Goal: Task Accomplishment & Management: Use online tool/utility

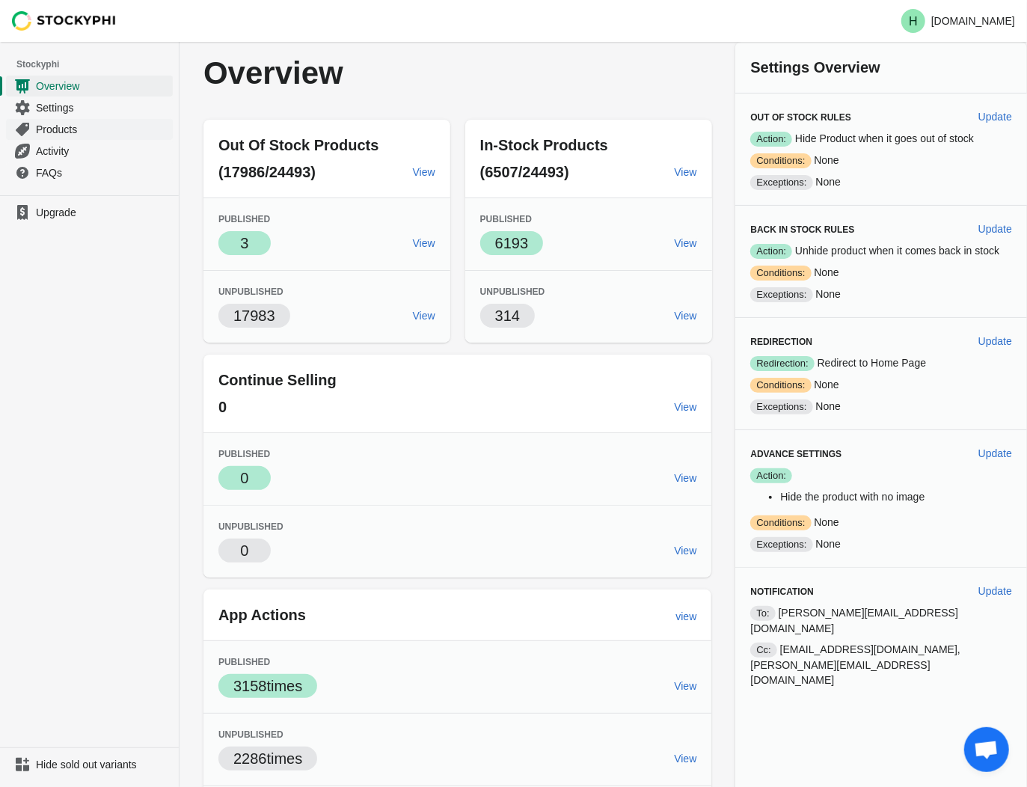
click at [64, 127] on span "Products" at bounding box center [103, 129] width 134 height 15
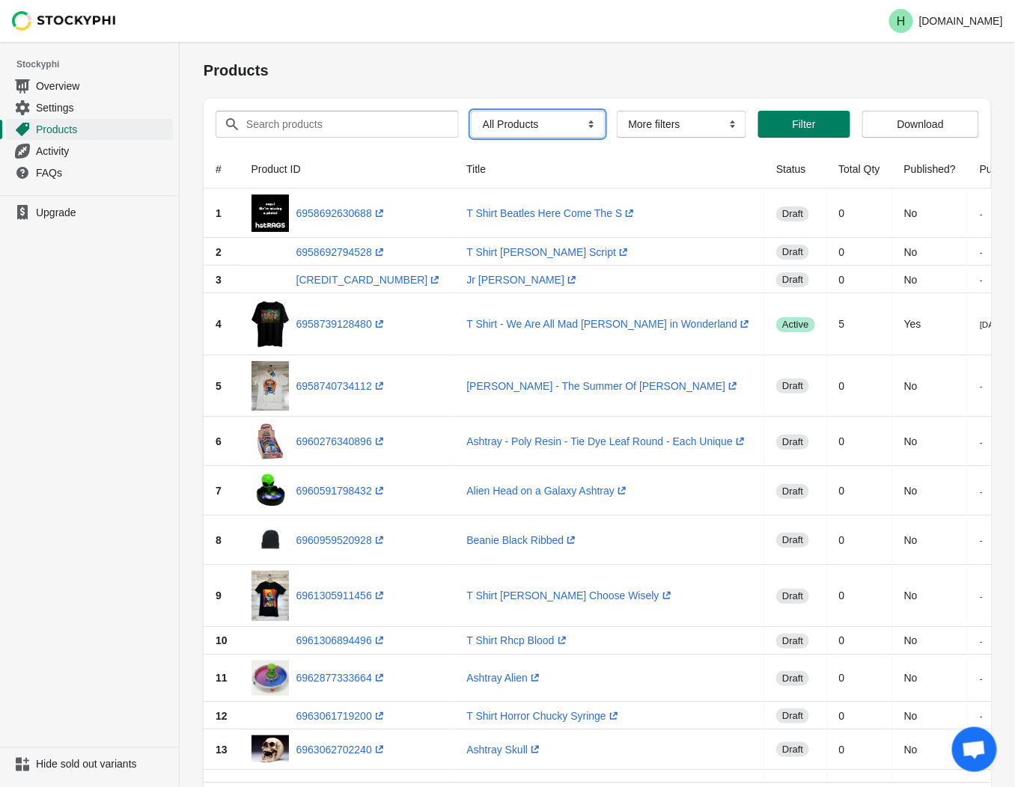
click at [580, 124] on select "All Products InStock InStock Published InStock Un-Published OOS OOS Published O…" at bounding box center [538, 124] width 134 height 27
select select "instock_has_no_image"
click at [471, 111] on select "All Products InStock InStock Published InStock Un-Published OOS OOS Published O…" at bounding box center [538, 124] width 134 height 27
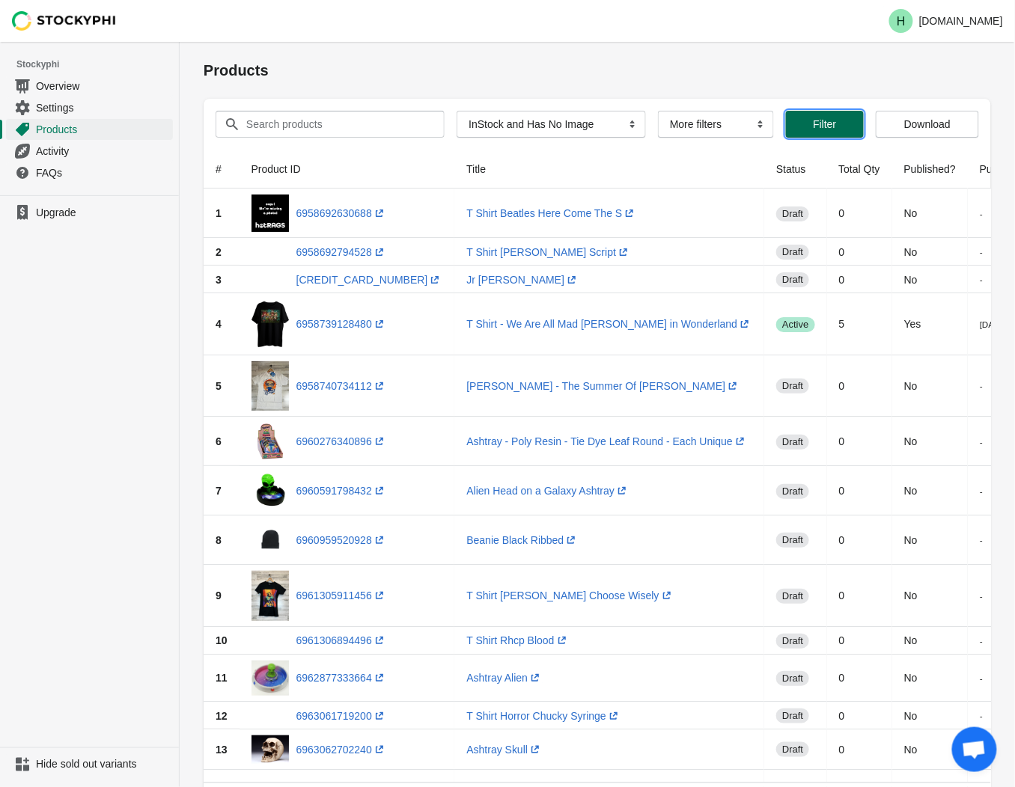
click at [828, 129] on span "Filter" at bounding box center [824, 124] width 23 height 12
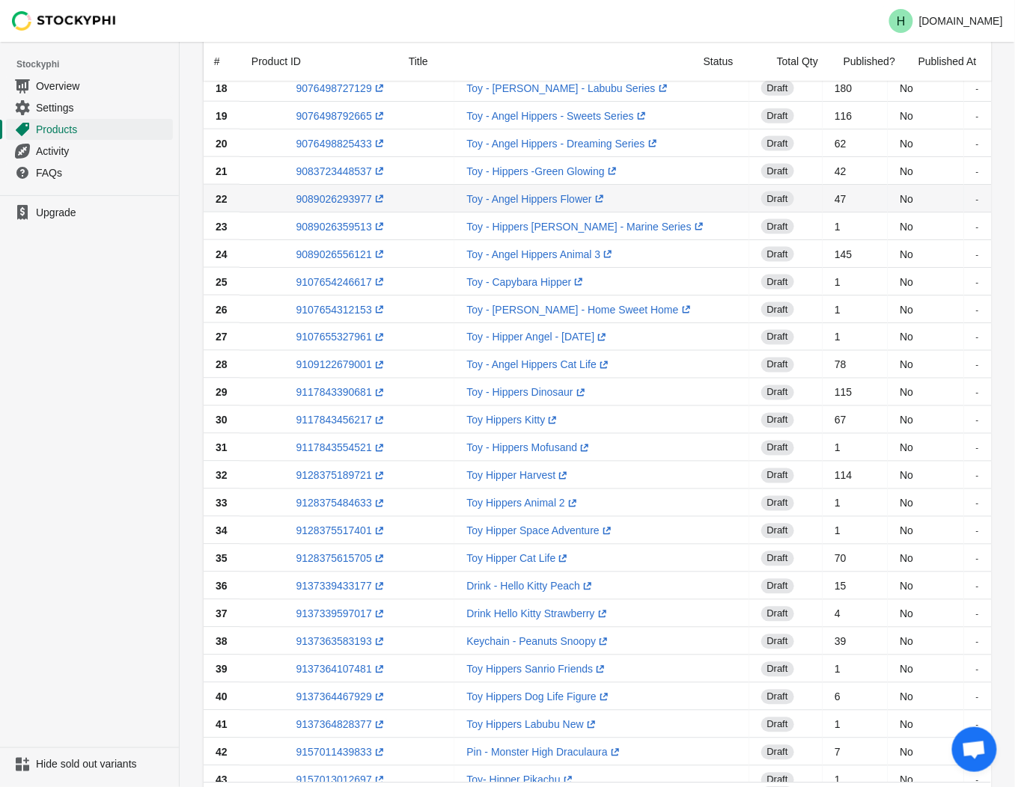
scroll to position [899, 0]
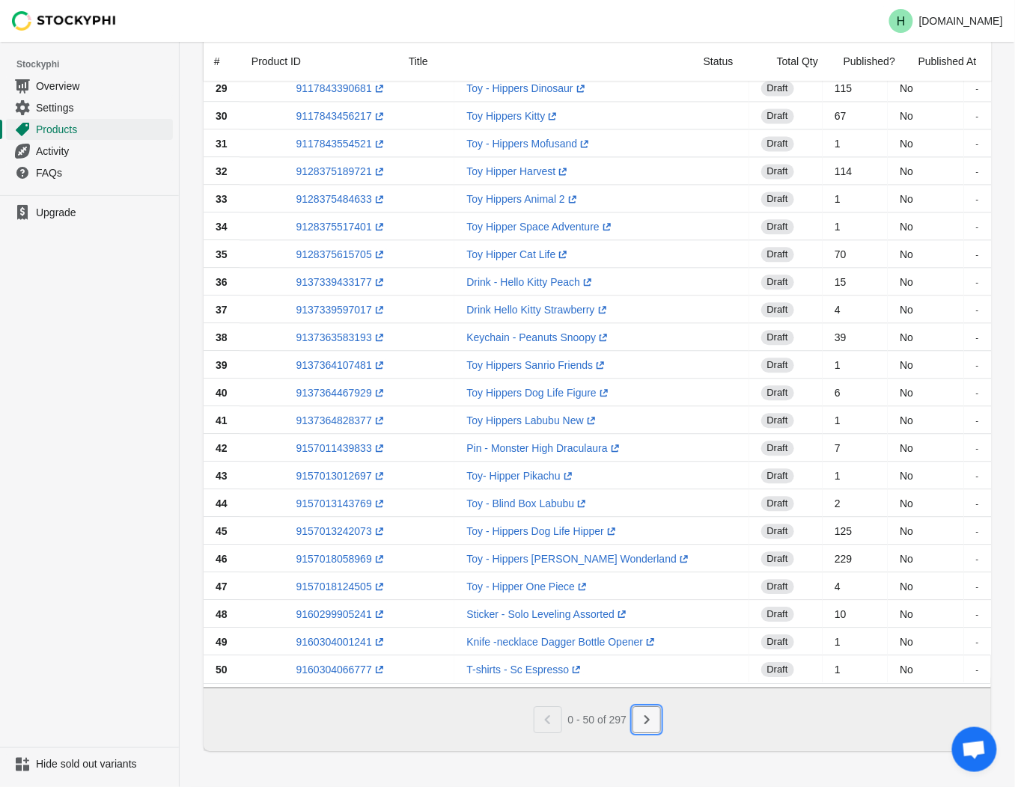
click at [644, 717] on icon "Next" at bounding box center [646, 719] width 15 height 15
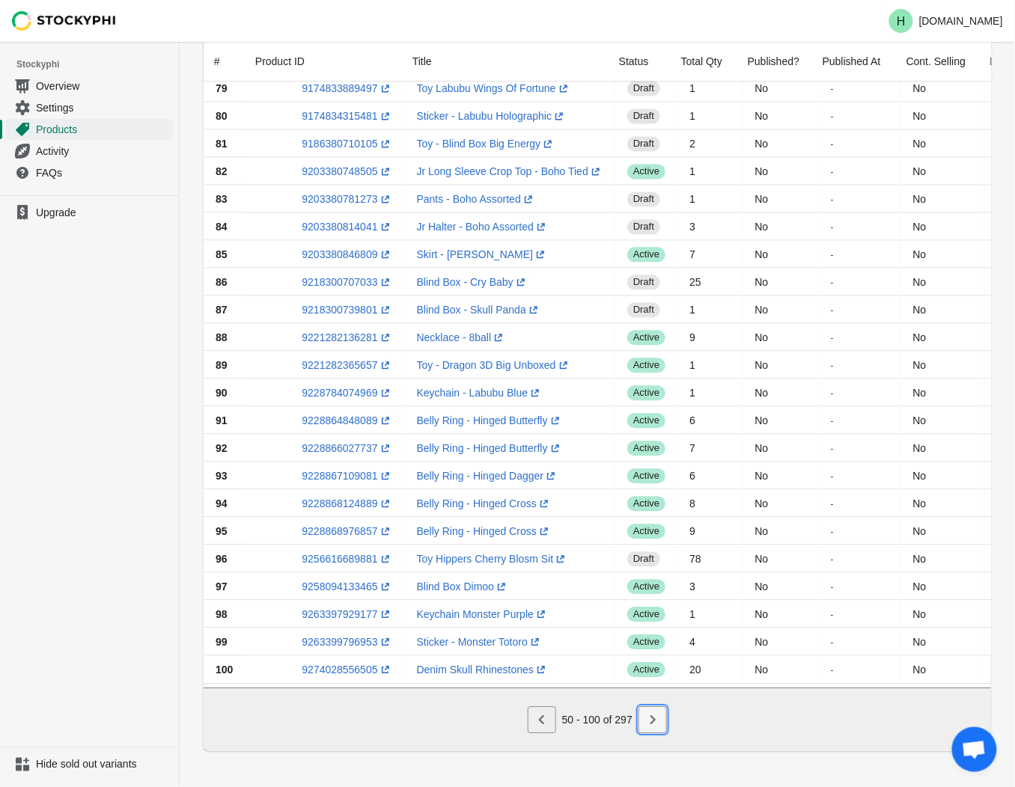
click at [656, 723] on icon "Next" at bounding box center [652, 719] width 15 height 15
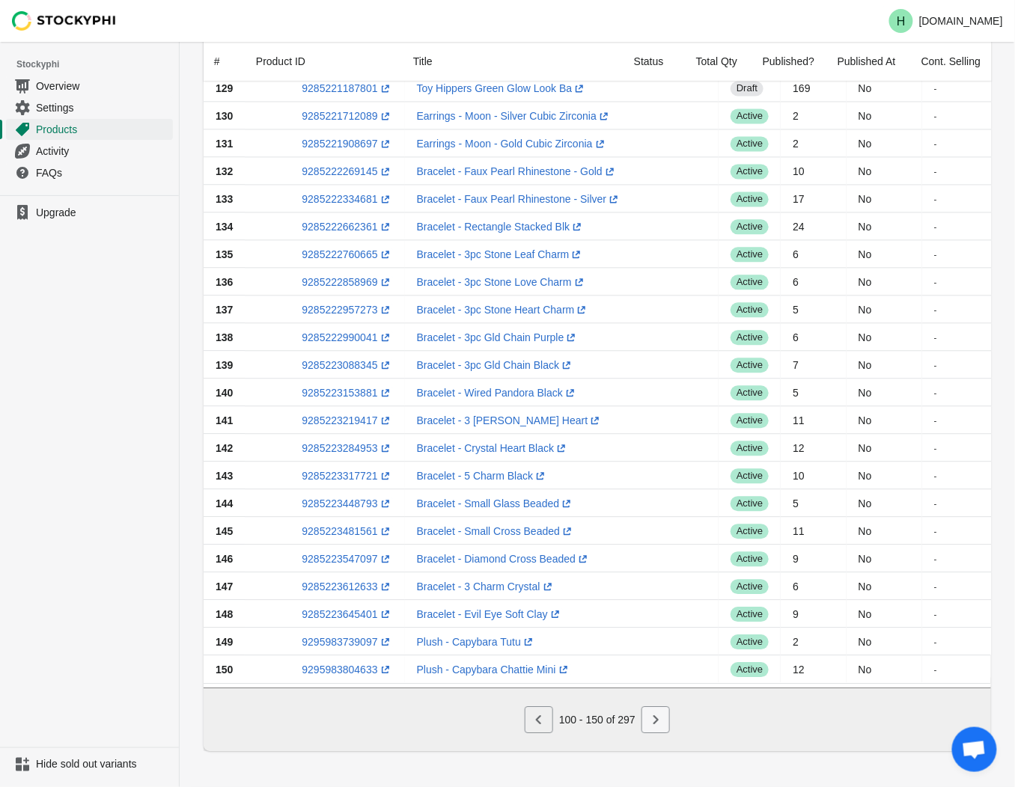
click at [666, 728] on button "Next" at bounding box center [655, 719] width 28 height 27
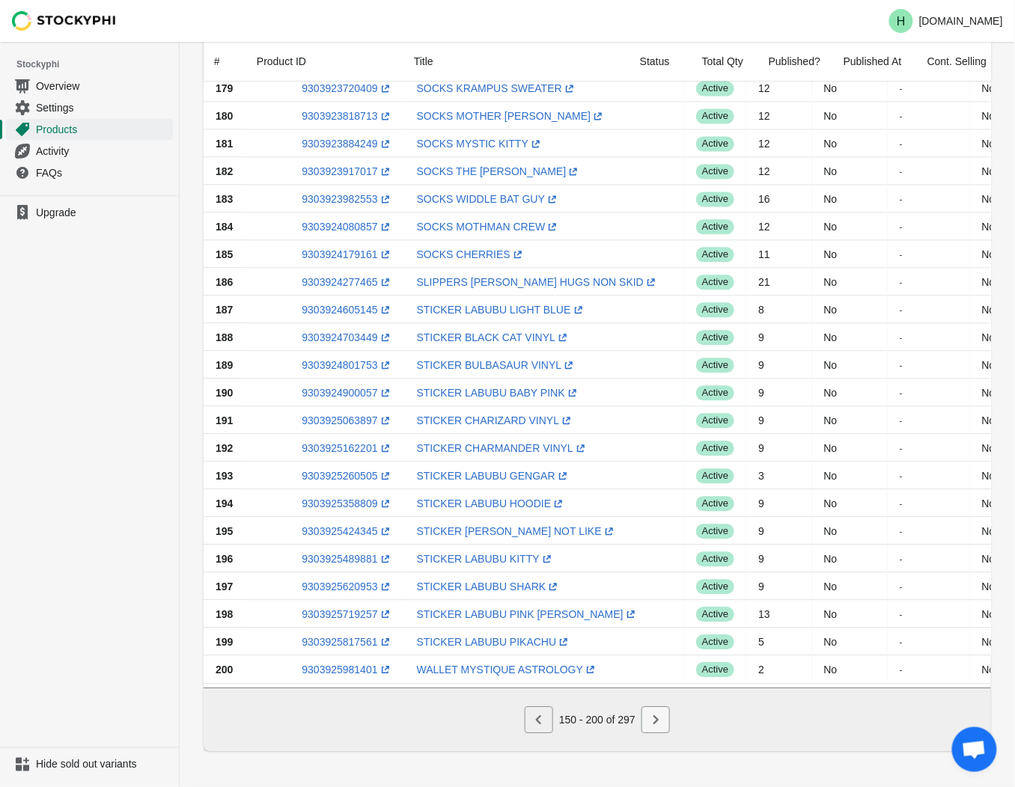
click at [660, 723] on icon "Next" at bounding box center [655, 719] width 15 height 15
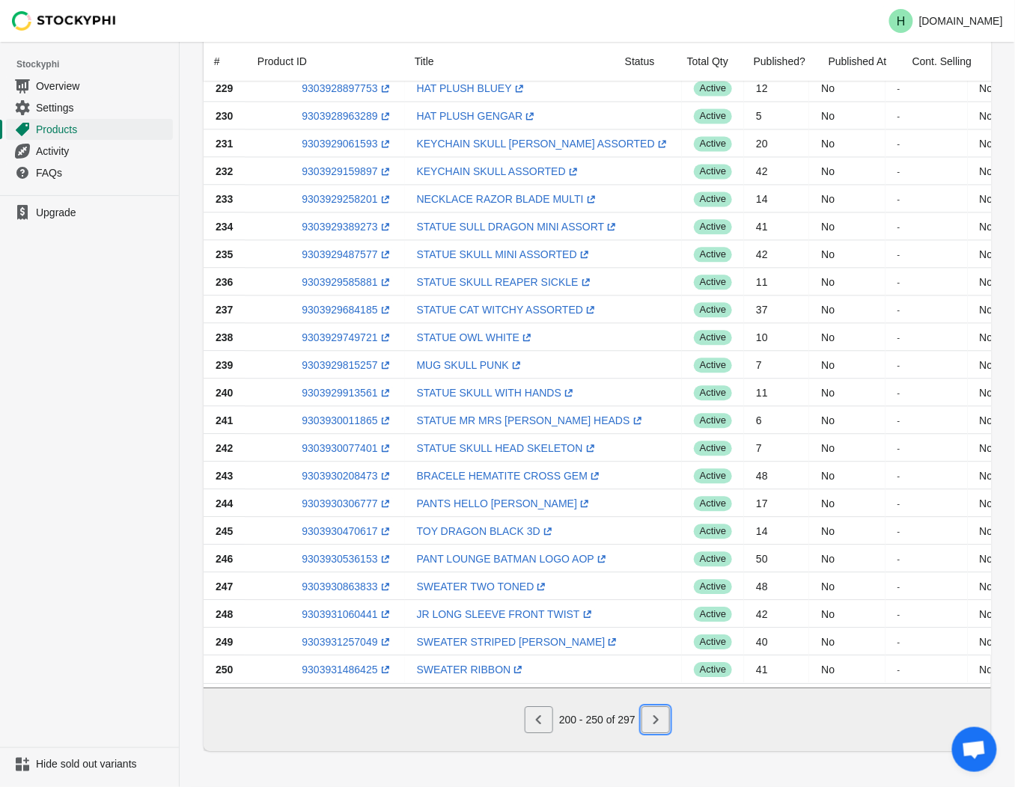
click at [653, 720] on icon "Next" at bounding box center [655, 719] width 15 height 15
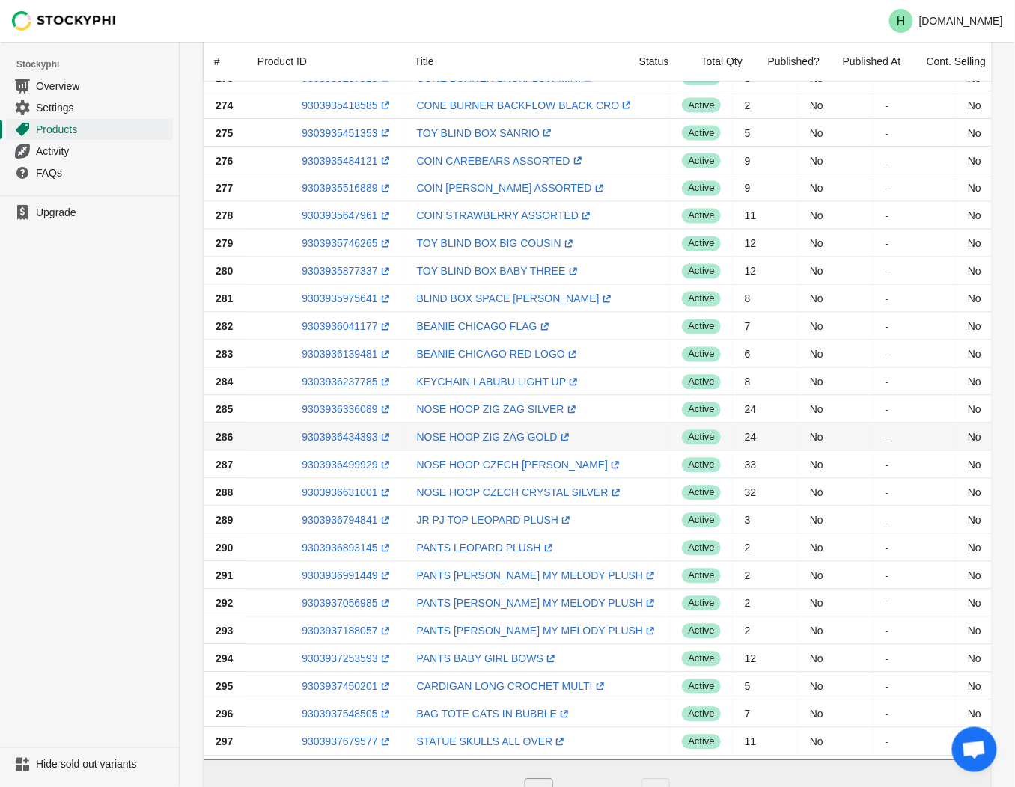
scroll to position [816, 0]
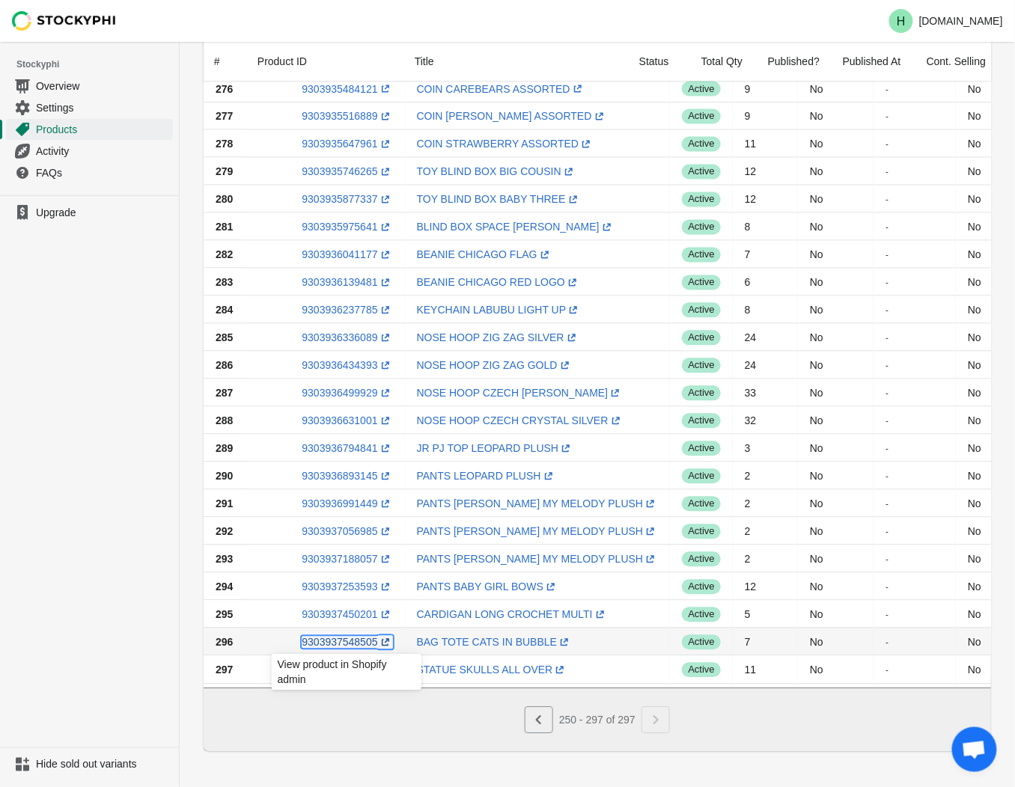
click at [319, 636] on link "9303937548505 (opens a new window)" at bounding box center [347, 642] width 91 height 12
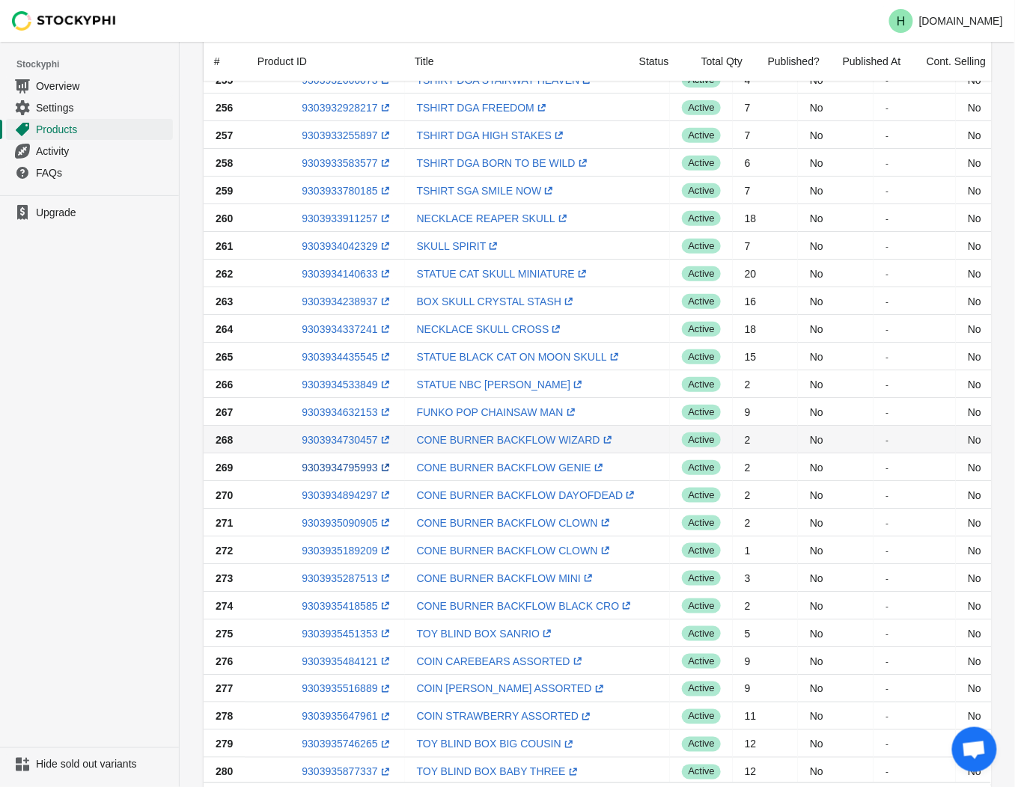
scroll to position [0, 0]
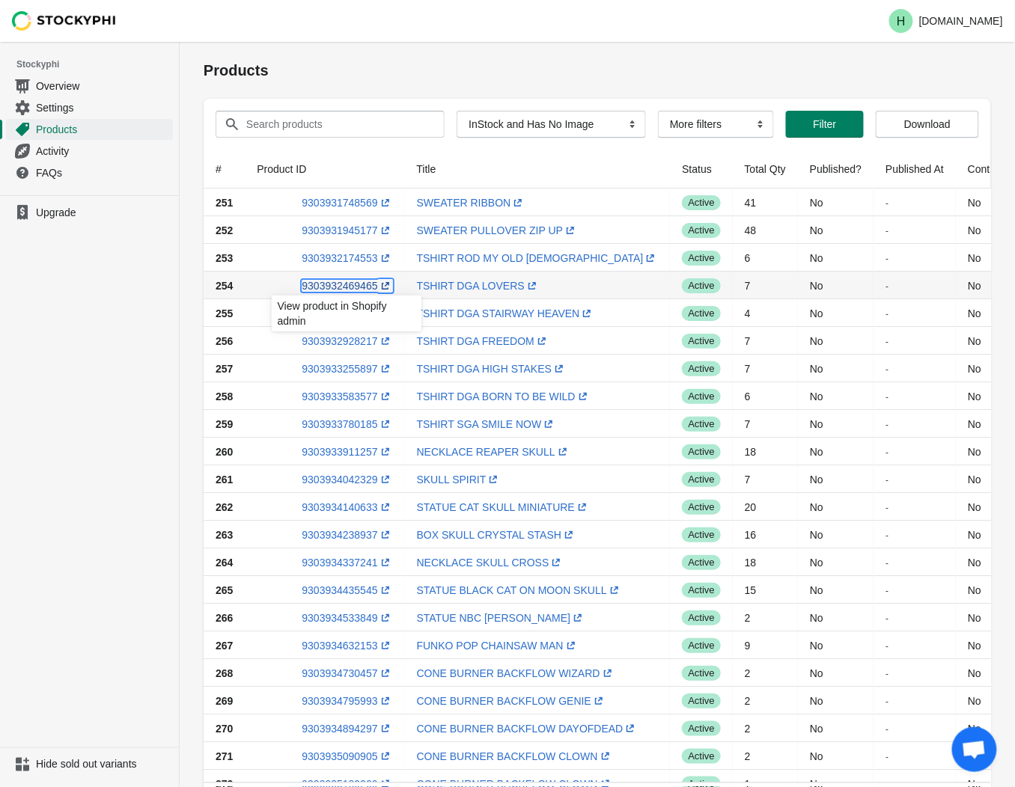
click at [341, 285] on link "9303932469465 (opens a new window)" at bounding box center [347, 286] width 91 height 12
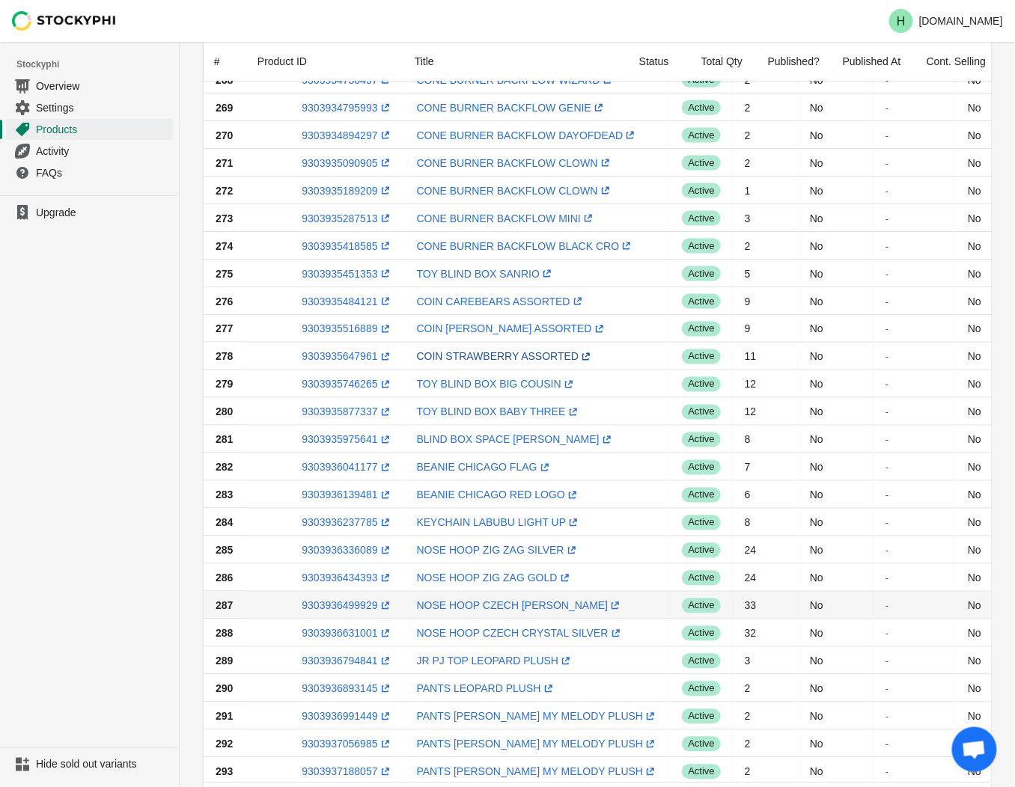
scroll to position [816, 0]
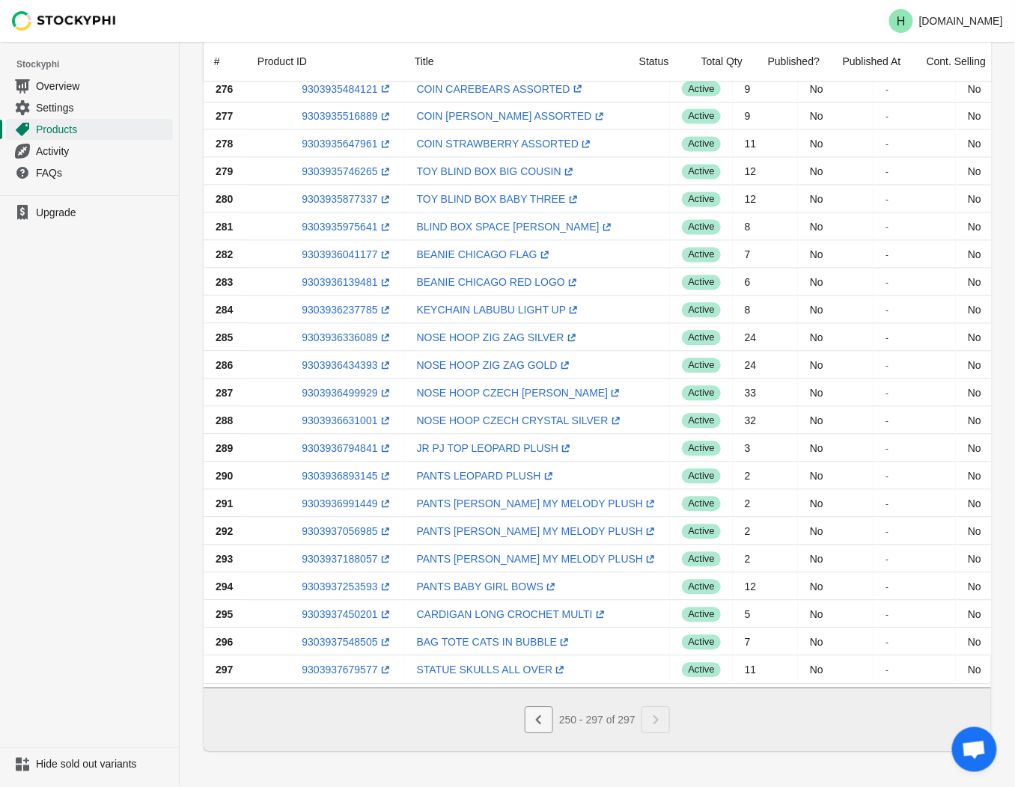
click at [537, 722] on icon "Previous" at bounding box center [538, 719] width 15 height 15
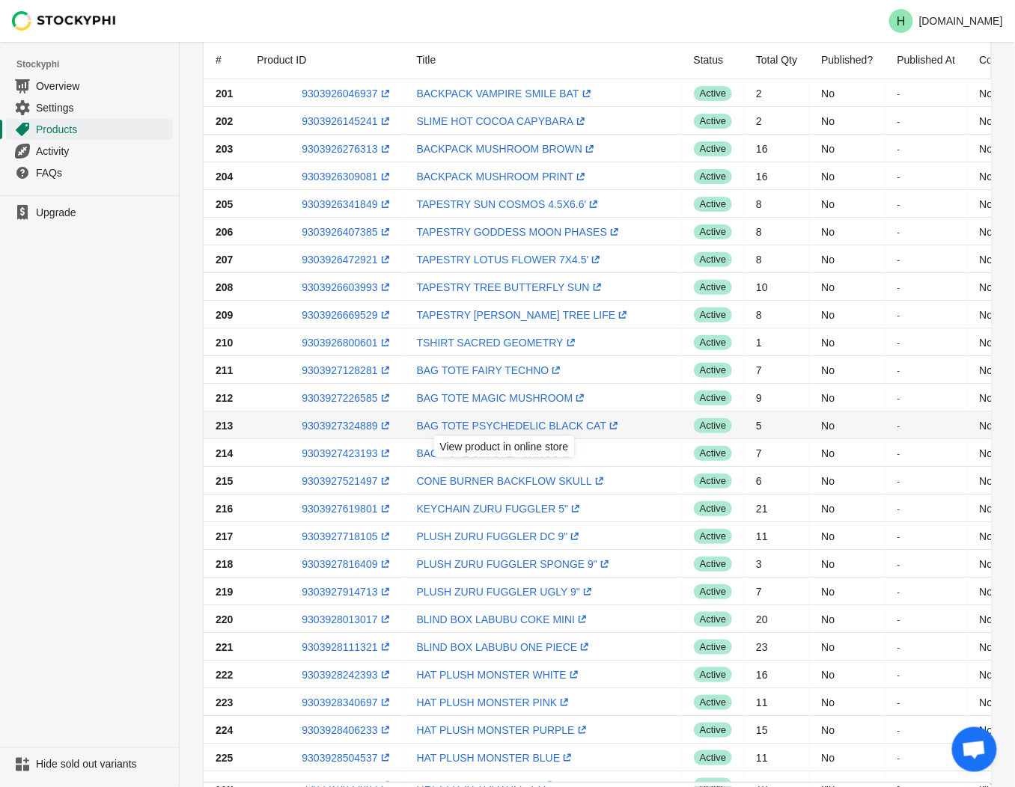
scroll to position [0, 0]
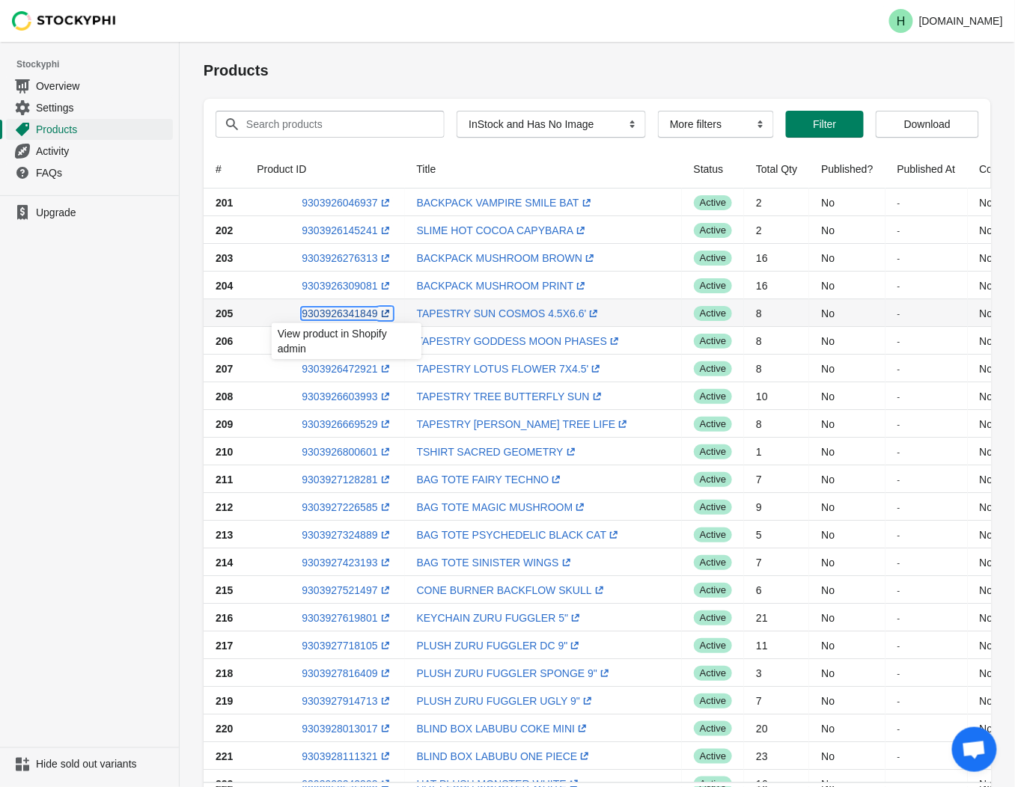
click at [333, 311] on link "9303926341849 (opens a new window)" at bounding box center [347, 314] width 91 height 12
click at [108, 376] on ul "Upgrade" at bounding box center [89, 471] width 179 height 552
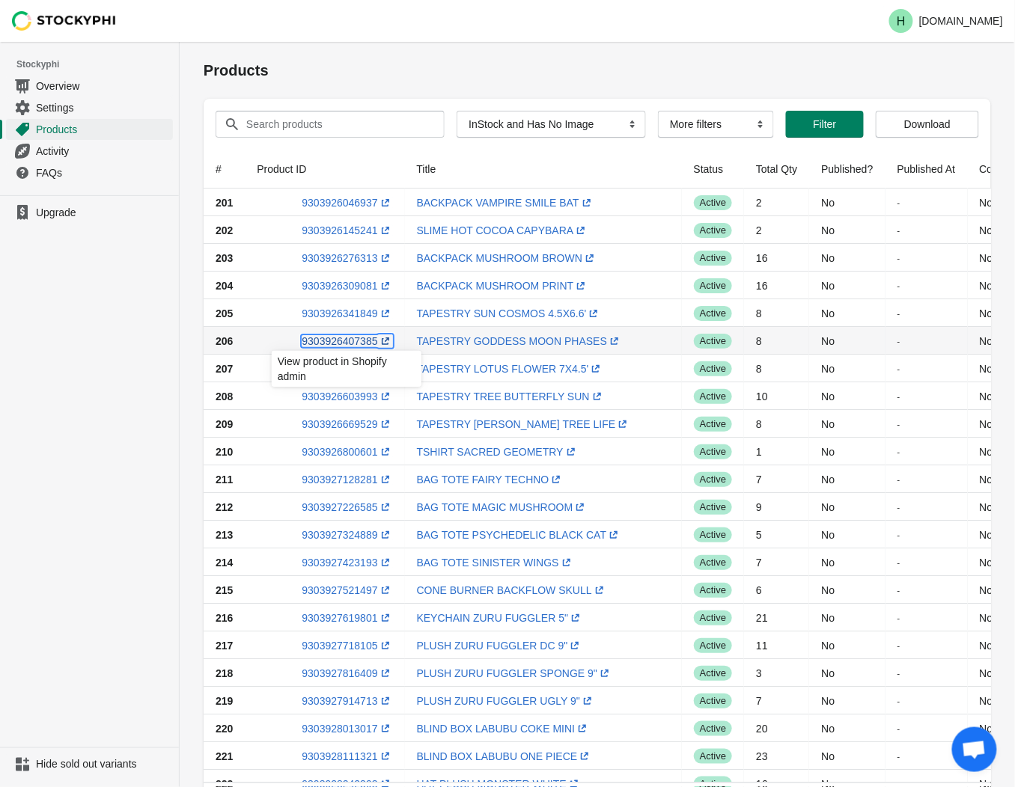
click at [343, 340] on link "9303926407385 (opens a new window)" at bounding box center [347, 341] width 91 height 12
click at [65, 367] on ul "Upgrade" at bounding box center [89, 471] width 179 height 552
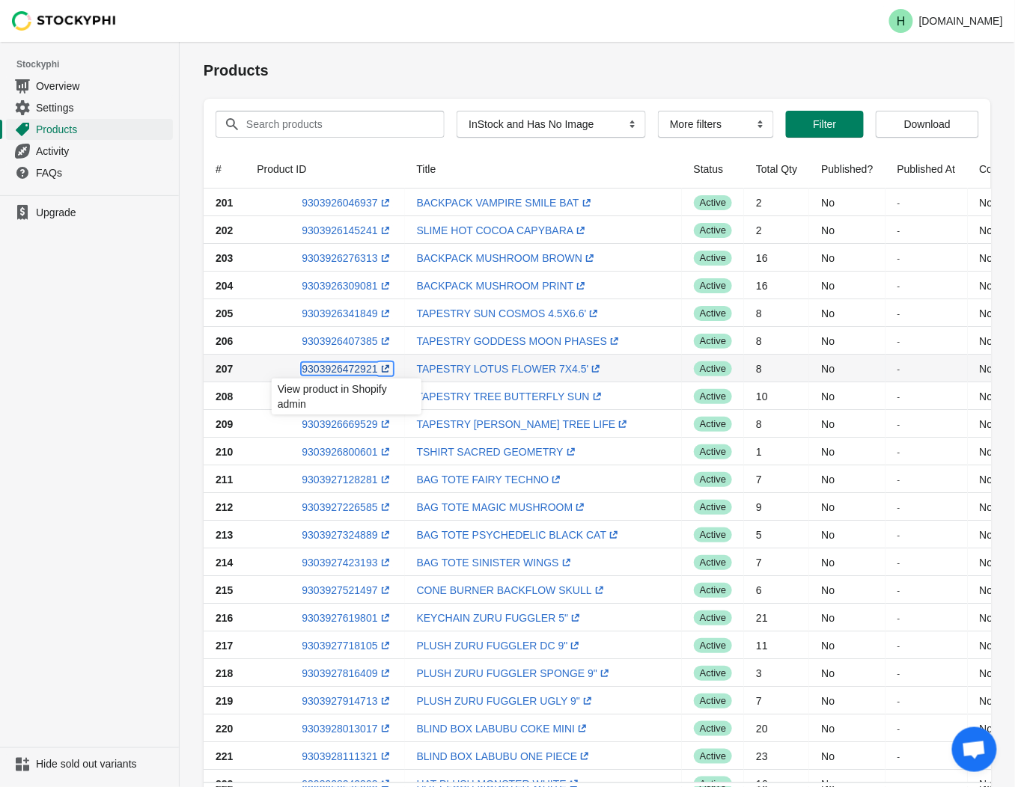
click at [349, 369] on link "9303926472921 (opens a new window)" at bounding box center [347, 369] width 91 height 12
click at [135, 398] on ul "Upgrade" at bounding box center [89, 471] width 179 height 552
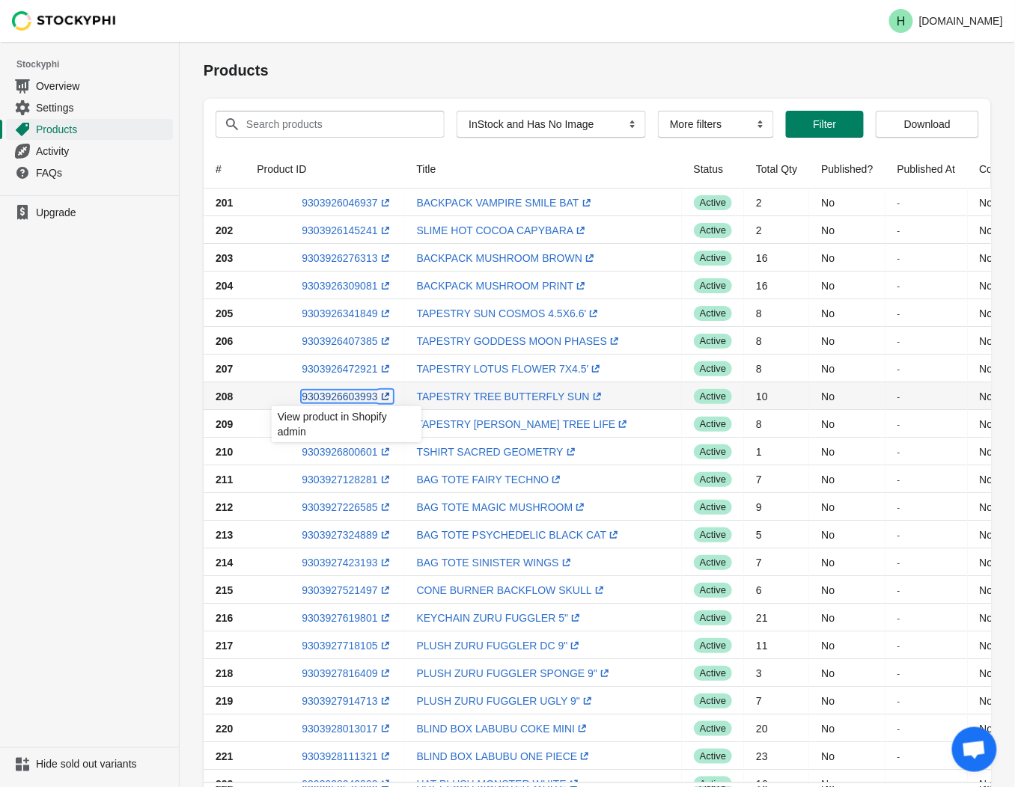
click at [357, 395] on link "9303926603993 (opens a new window)" at bounding box center [347, 397] width 91 height 12
click at [79, 467] on ul "Upgrade" at bounding box center [89, 471] width 179 height 552
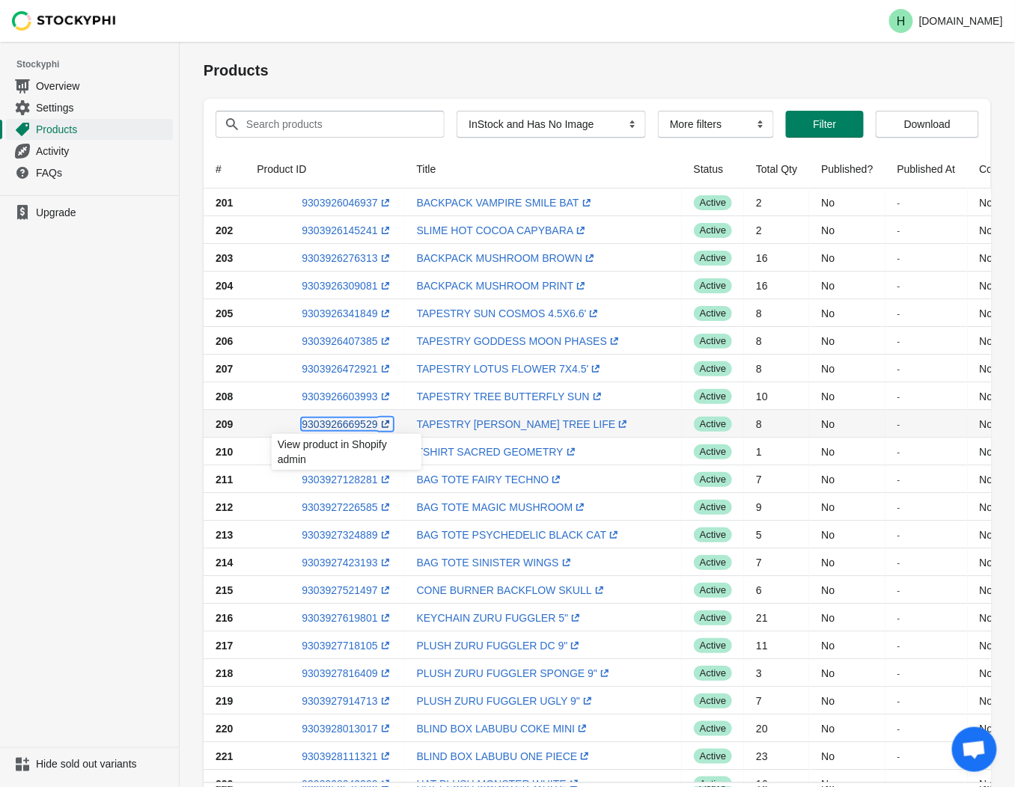
click at [339, 424] on link "9303926669529 (opens a new window)" at bounding box center [347, 424] width 91 height 12
click at [139, 343] on ul "Upgrade" at bounding box center [89, 471] width 179 height 552
